Goal: Task Accomplishment & Management: Manage account settings

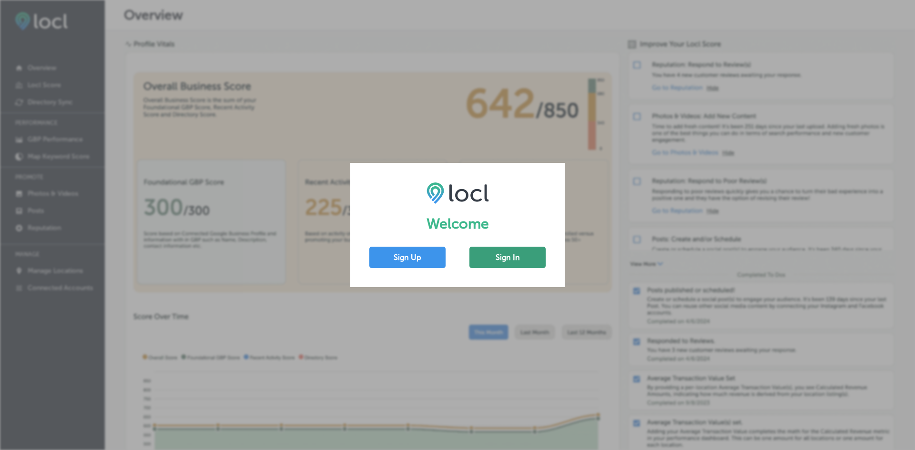
click at [503, 262] on button "Sign In" at bounding box center [508, 257] width 76 height 21
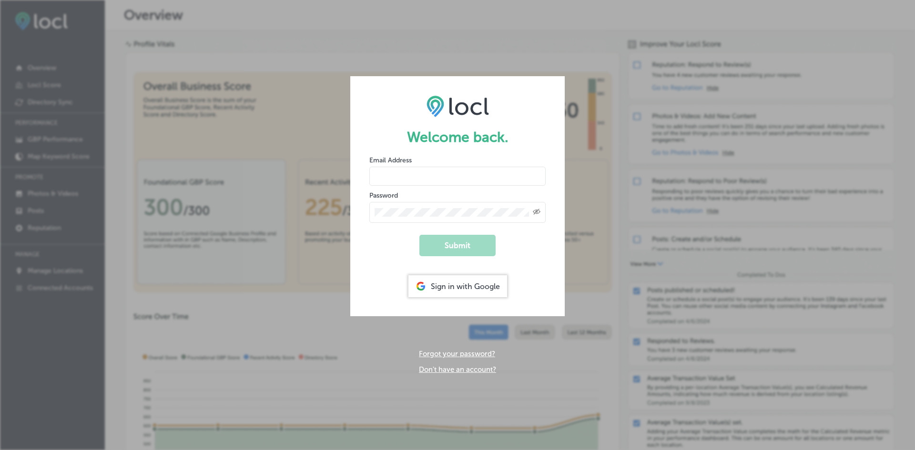
click at [422, 174] on input "email" at bounding box center [457, 176] width 176 height 19
type input "[PERSON_NAME][EMAIL_ADDRESS][DOMAIN_NAME]"
click at [420, 235] on button "Submit" at bounding box center [458, 245] width 76 height 21
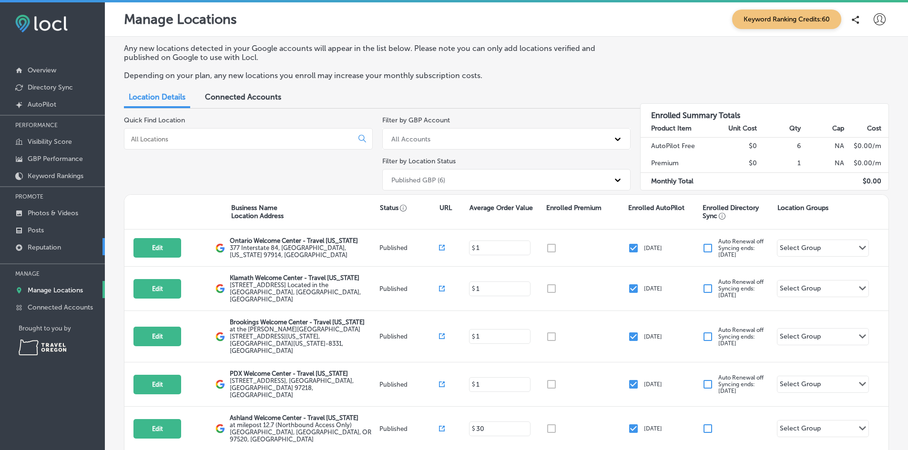
click at [40, 248] on p "Reputation" at bounding box center [44, 248] width 33 height 8
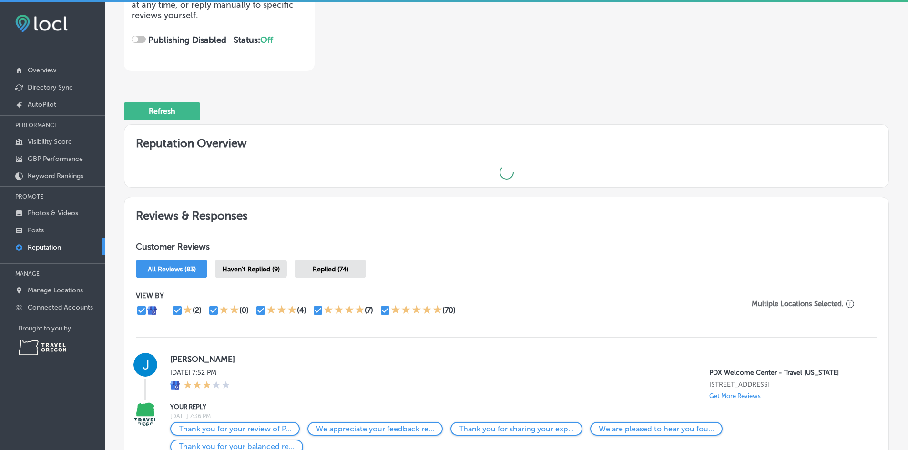
checkbox input "true"
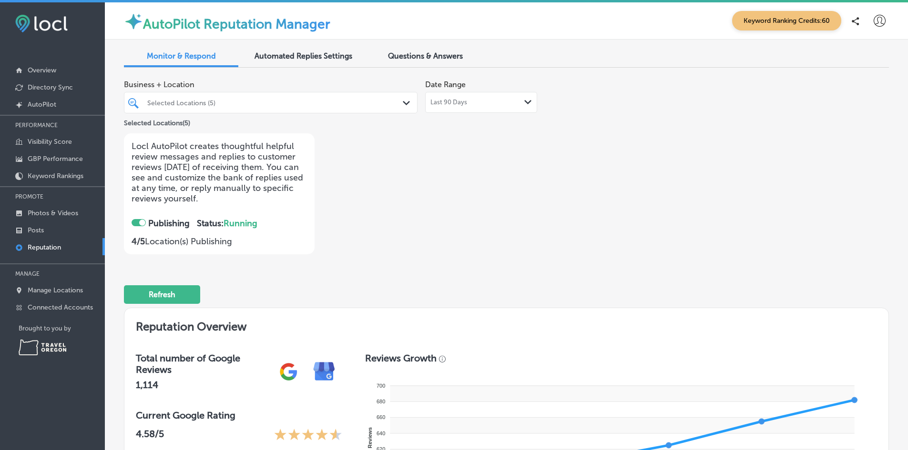
click at [328, 50] on div "Automated Replies Settings" at bounding box center [303, 57] width 114 height 20
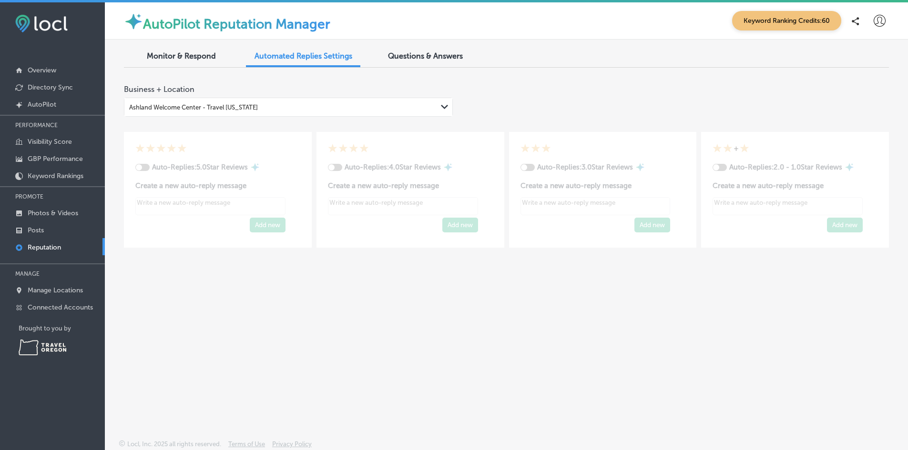
type textarea "x"
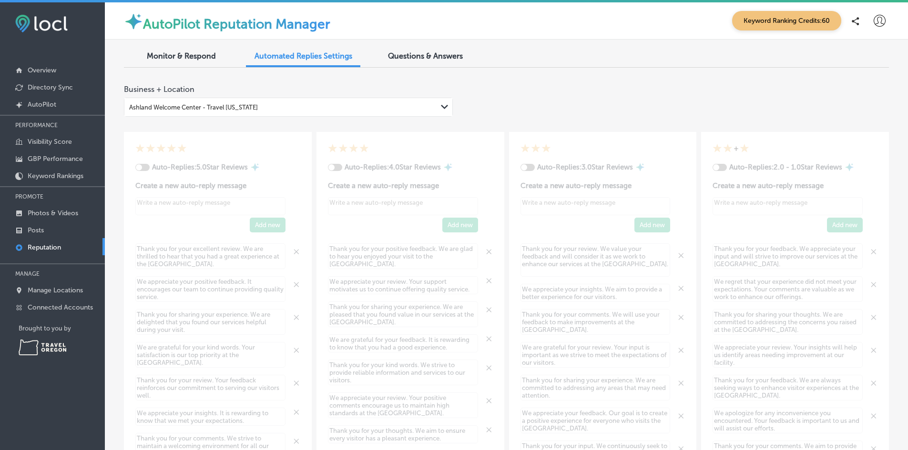
click at [176, 54] on span "Monitor & Respond" at bounding box center [181, 55] width 69 height 9
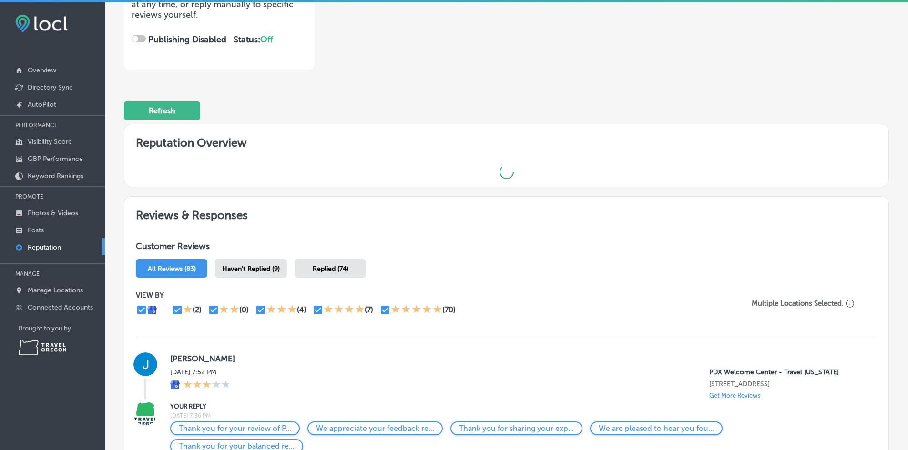
checkbox input "true"
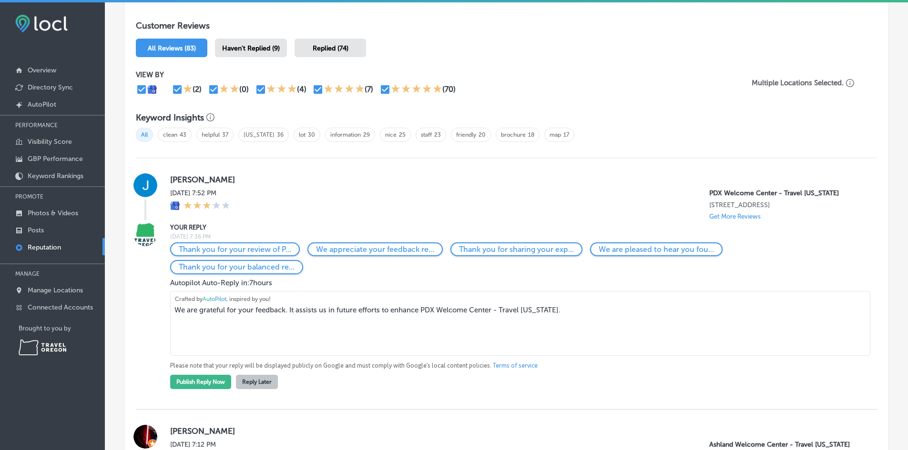
scroll to position [613, 0]
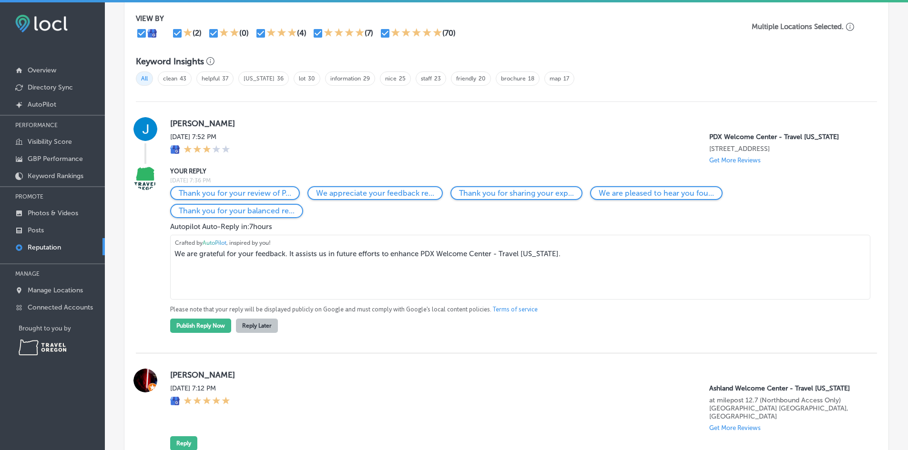
drag, startPoint x: 562, startPoint y: 256, endPoint x: 421, endPoint y: 254, distance: 141.1
click at [421, 254] on textarea "We are grateful for your feedback. It assists us in future efforts to enhance P…" at bounding box center [520, 267] width 700 height 65
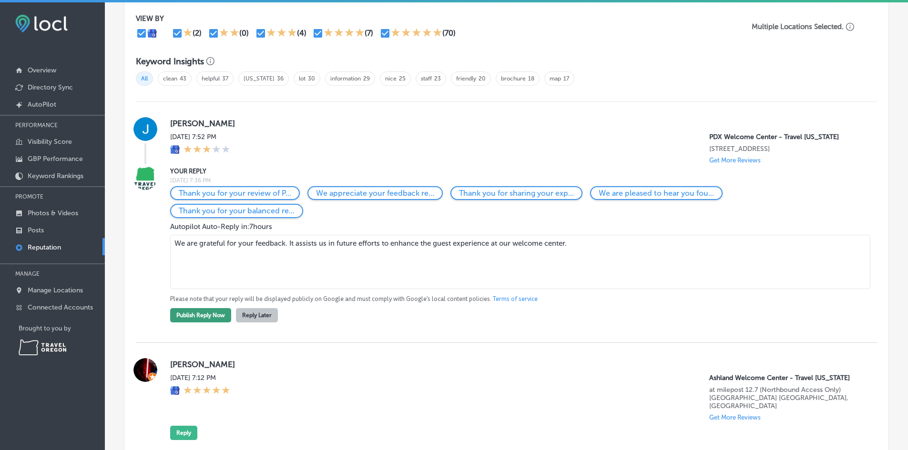
type textarea "We are grateful for your feedback. It assists us in future efforts to enhance t…"
click at [200, 320] on button "Publish Reply Now" at bounding box center [200, 315] width 61 height 14
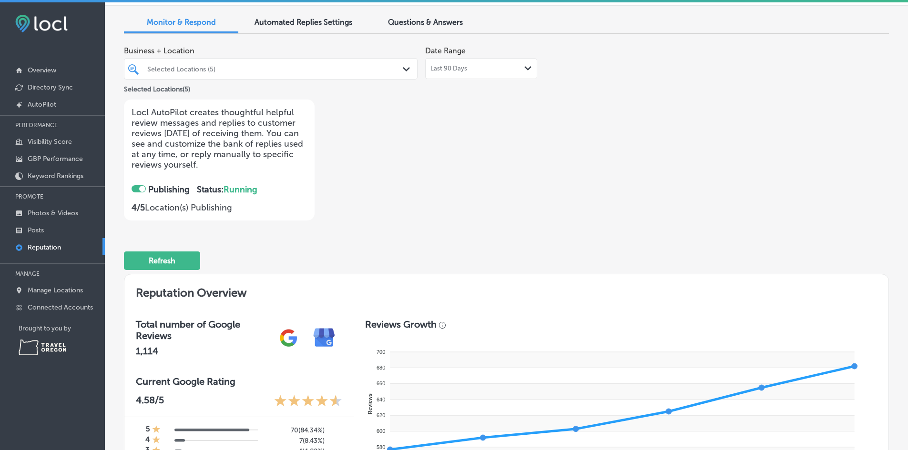
scroll to position [0, 0]
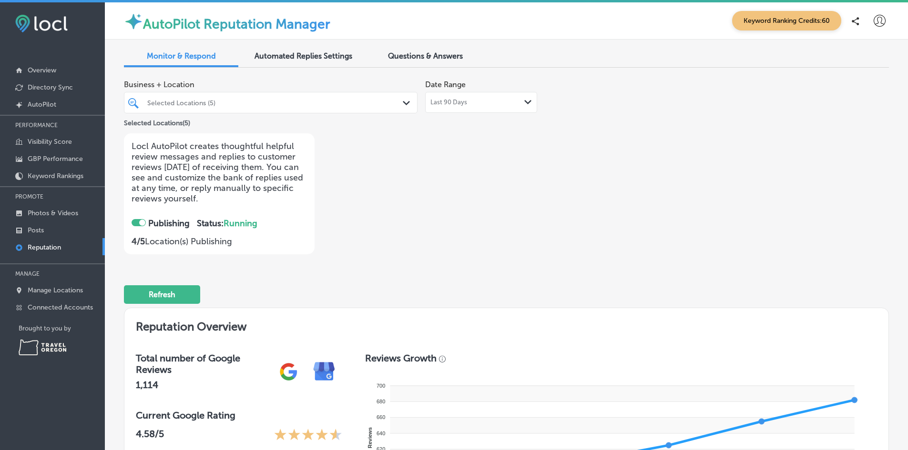
click at [874, 22] on icon at bounding box center [880, 21] width 12 height 12
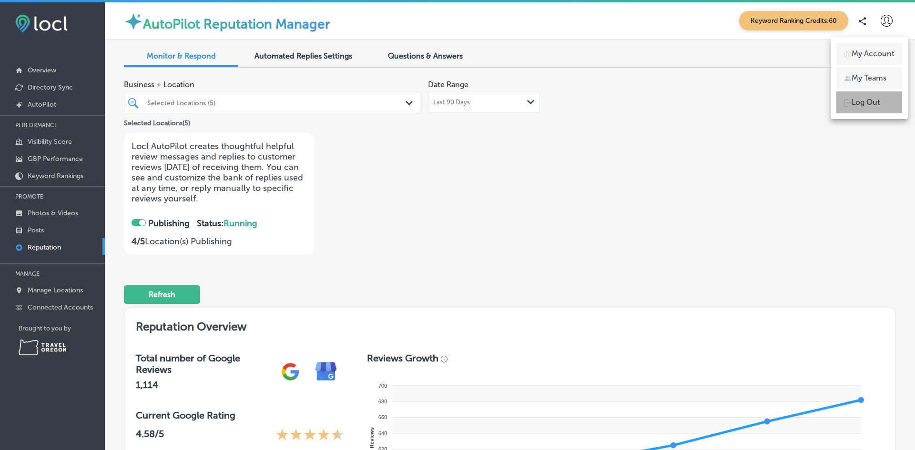
click at [863, 106] on p "Log Out" at bounding box center [866, 102] width 29 height 11
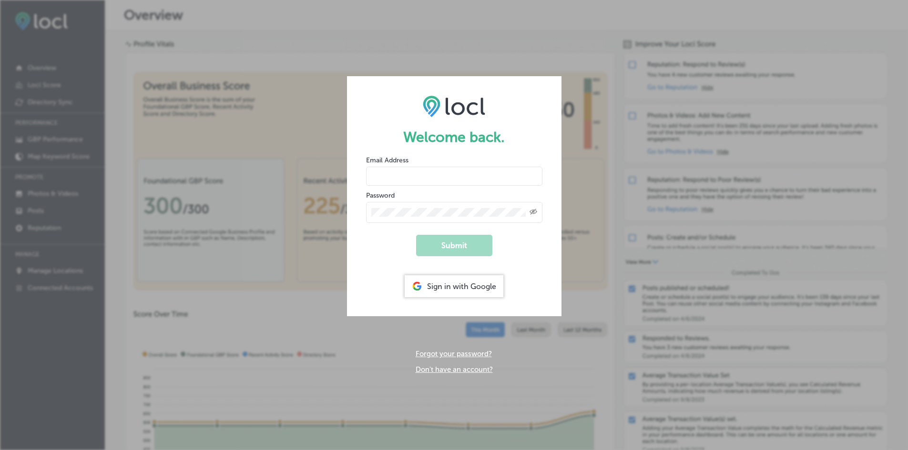
click at [411, 172] on input "email" at bounding box center [454, 176] width 176 height 19
type input "[PERSON_NAME][EMAIL_ADDRESS][DOMAIN_NAME]"
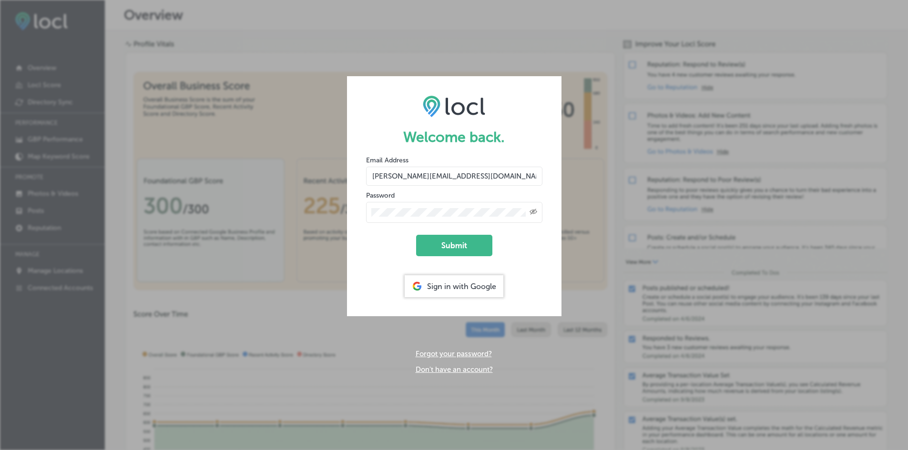
click at [416, 235] on button "Submit" at bounding box center [454, 245] width 76 height 21
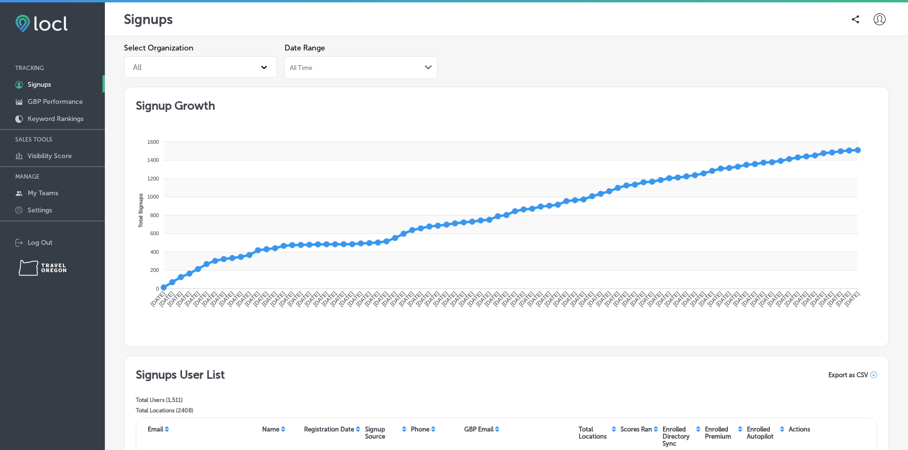
click at [313, 70] on div "All Time Path Created with Sketch." at bounding box center [361, 68] width 143 height 8
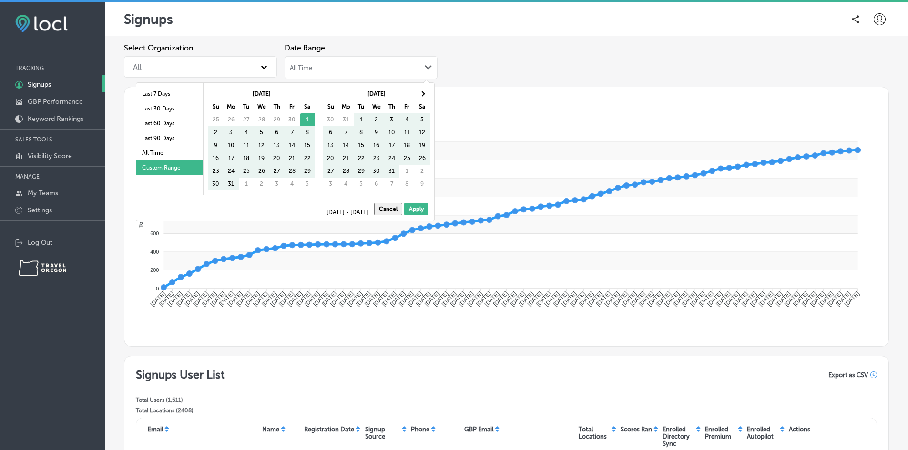
click at [264, 93] on th "[DATE]" at bounding box center [262, 94] width 76 height 13
click at [422, 94] on span at bounding box center [422, 93] width 5 height 5
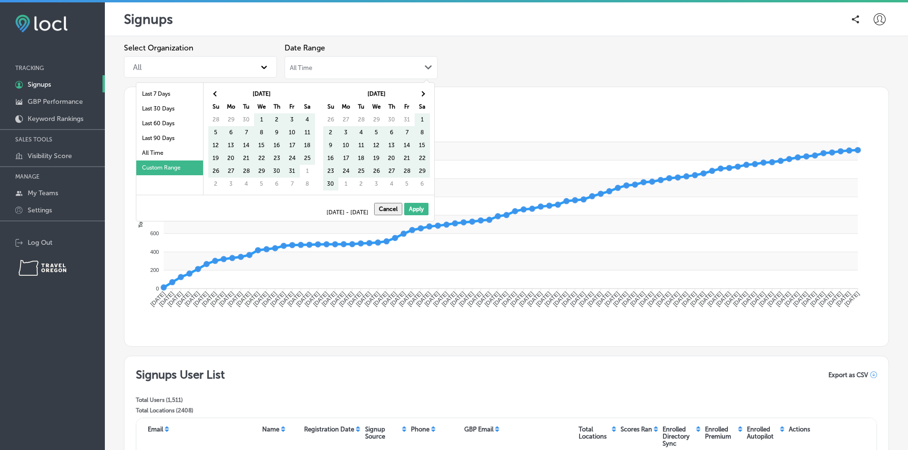
click at [422, 94] on span at bounding box center [422, 93] width 5 height 5
click at [184, 99] on li "Last 7 Days" at bounding box center [169, 94] width 67 height 15
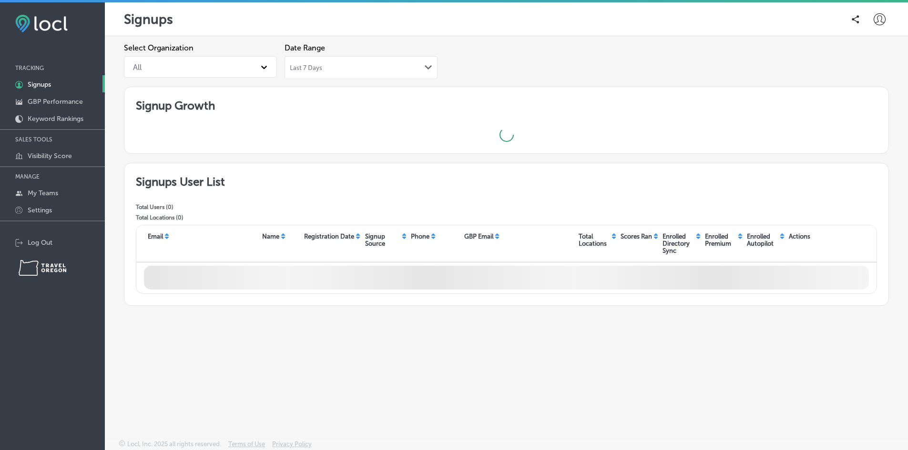
click at [325, 72] on div "Last 7 Days Path Created with Sketch." at bounding box center [361, 67] width 153 height 23
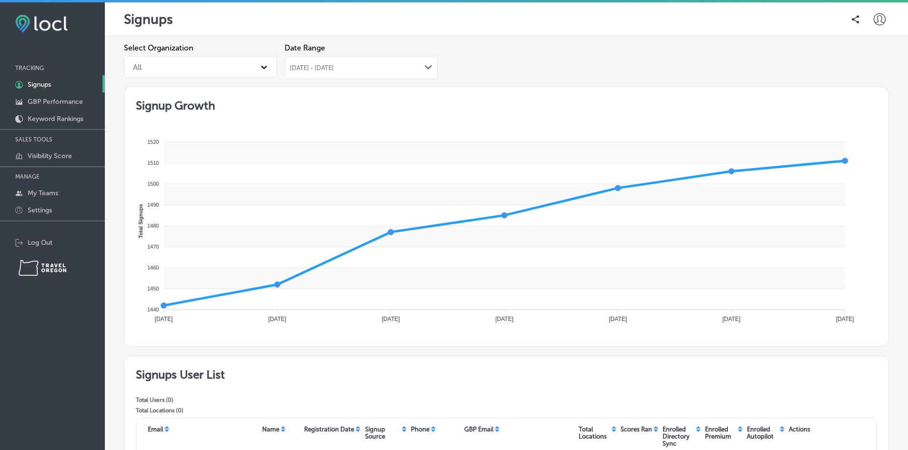
click at [400, 73] on div "[DATE] - [DATE] Path Created with Sketch." at bounding box center [361, 67] width 153 height 23
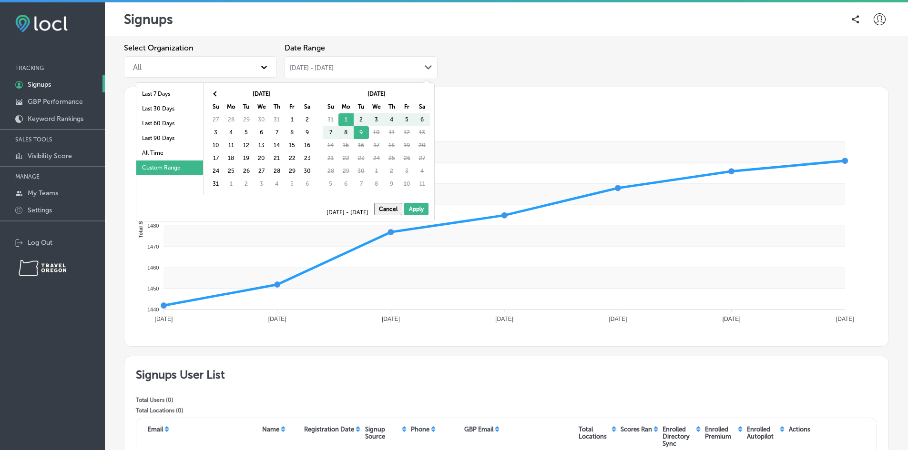
click at [236, 69] on div "All" at bounding box center [191, 67] width 127 height 17
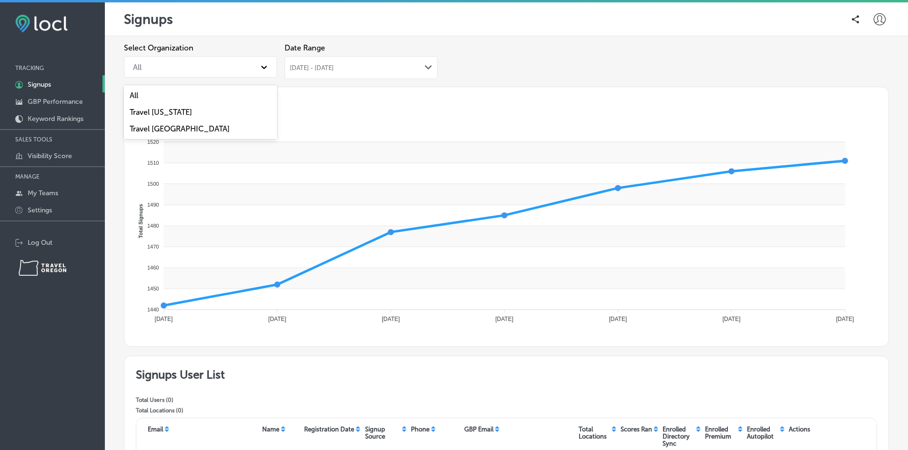
click at [163, 112] on div "Travel [US_STATE]" at bounding box center [200, 112] width 153 height 17
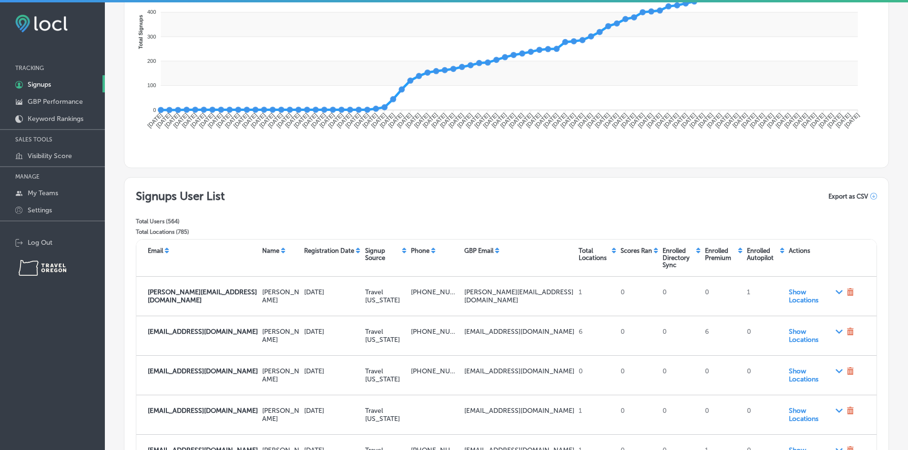
scroll to position [238, 0]
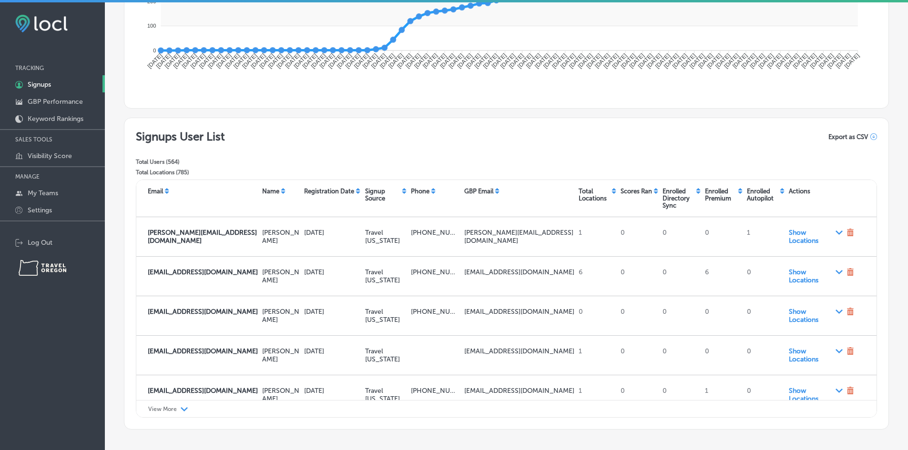
click at [836, 139] on div "Export as CSV" at bounding box center [853, 137] width 49 height 15
click at [835, 135] on span "Export as CSV" at bounding box center [849, 136] width 40 height 7
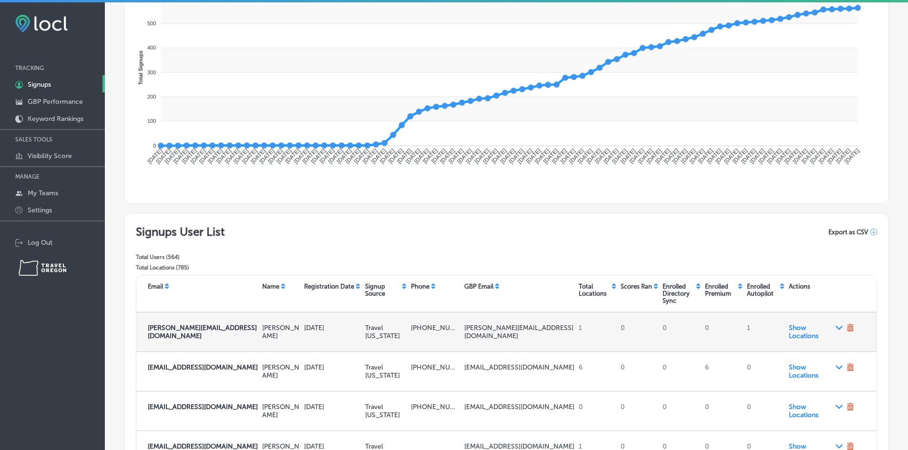
scroll to position [0, 0]
